Goal: Transaction & Acquisition: Purchase product/service

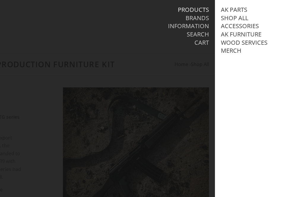
click at [256, 34] on link "AK Furniture" at bounding box center [241, 35] width 41 height 8
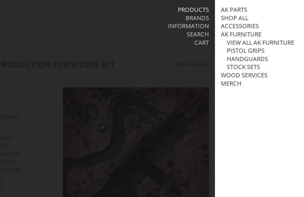
click at [281, 42] on link "View all AK Furniture" at bounding box center [260, 43] width 67 height 8
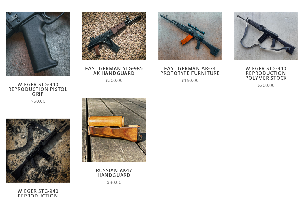
scroll to position [77, 0]
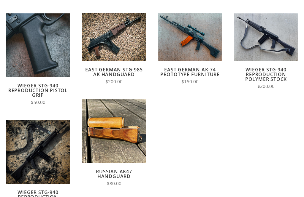
click at [203, 40] on span "View Full Details" at bounding box center [190, 37] width 42 height 7
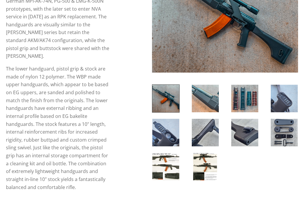
scroll to position [124, 0]
click at [169, 158] on img at bounding box center [165, 167] width 27 height 28
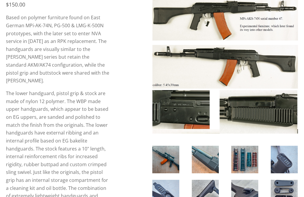
scroll to position [96, 0]
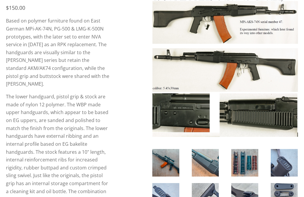
click at [250, 154] on img at bounding box center [244, 163] width 27 height 28
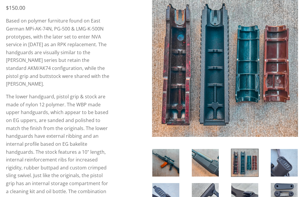
click at [282, 186] on img at bounding box center [284, 197] width 27 height 28
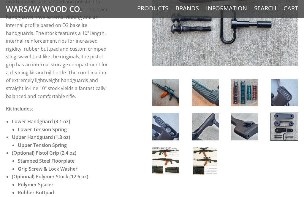
scroll to position [215, 0]
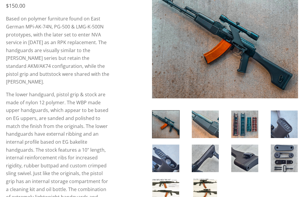
scroll to position [96, 0]
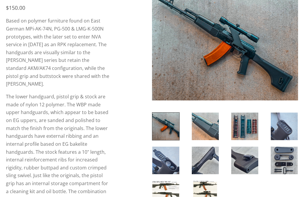
click at [175, 190] on img at bounding box center [165, 195] width 27 height 28
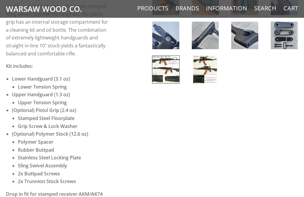
scroll to position [258, 0]
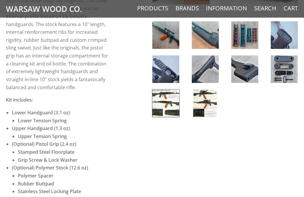
click at [172, 101] on img at bounding box center [165, 104] width 27 height 28
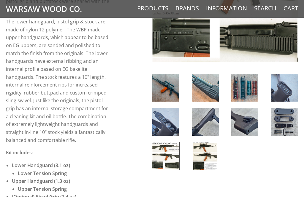
scroll to position [167, 0]
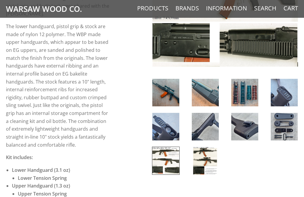
click at [170, 135] on img at bounding box center [165, 127] width 27 height 28
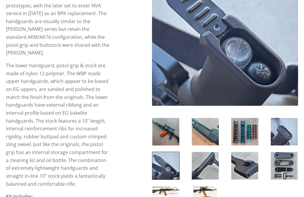
scroll to position [127, 0]
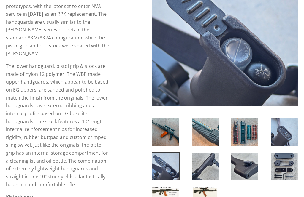
click at [168, 129] on img at bounding box center [165, 133] width 27 height 28
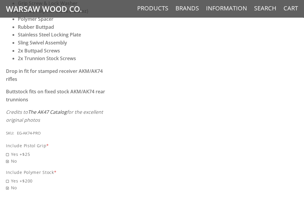
scroll to position [411, 0]
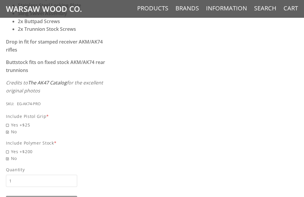
click at [22, 128] on span "No" at bounding box center [58, 131] width 105 height 7
click at [22, 128] on input "No" at bounding box center [47, 128] width 83 height 0
click at [17, 122] on span "Yes +$25" at bounding box center [58, 125] width 105 height 7
click at [17, 122] on input "Yes +$25" at bounding box center [47, 122] width 83 height 0
radio input "true"
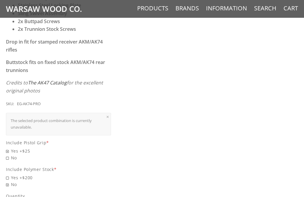
click at [12, 155] on span "No" at bounding box center [58, 158] width 105 height 7
click at [12, 155] on input "No" at bounding box center [47, 155] width 83 height 0
radio input "true"
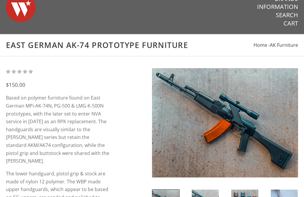
scroll to position [0, 0]
